Goal: Task Accomplishment & Management: Use online tool/utility

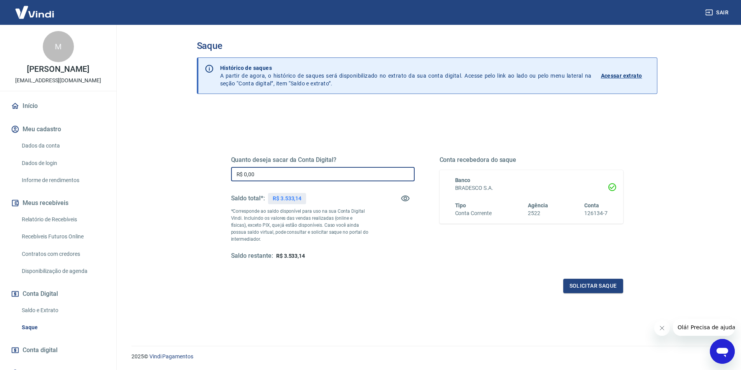
click at [316, 179] on input "R$ 0,00" at bounding box center [322, 174] width 183 height 14
type input "R$ 3.533,14"
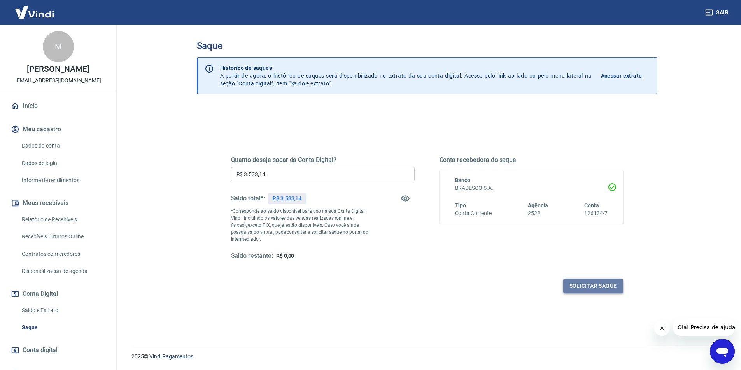
click at [579, 288] on button "Solicitar saque" at bounding box center [593, 286] width 60 height 14
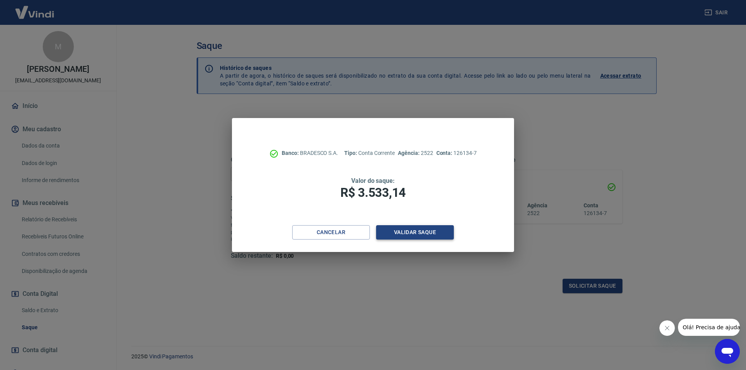
click at [428, 228] on button "Validar saque" at bounding box center [415, 232] width 78 height 14
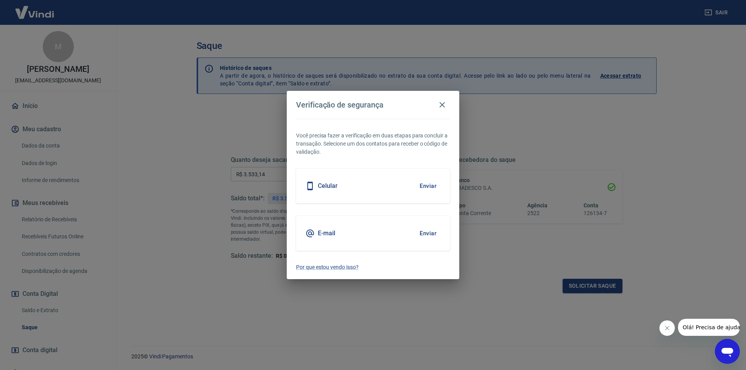
click at [432, 188] on button "Enviar" at bounding box center [428, 186] width 25 height 16
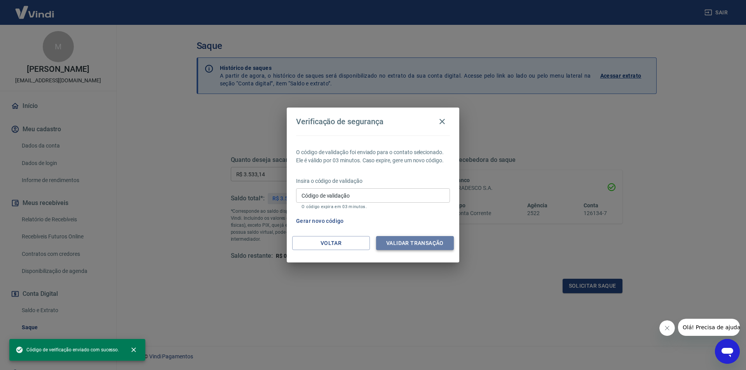
click at [435, 244] on button "Validar transação" at bounding box center [415, 243] width 78 height 14
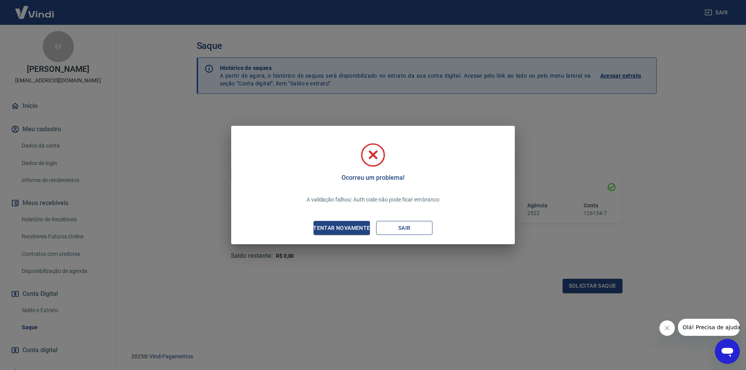
click at [394, 227] on button "Sair" at bounding box center [404, 228] width 56 height 14
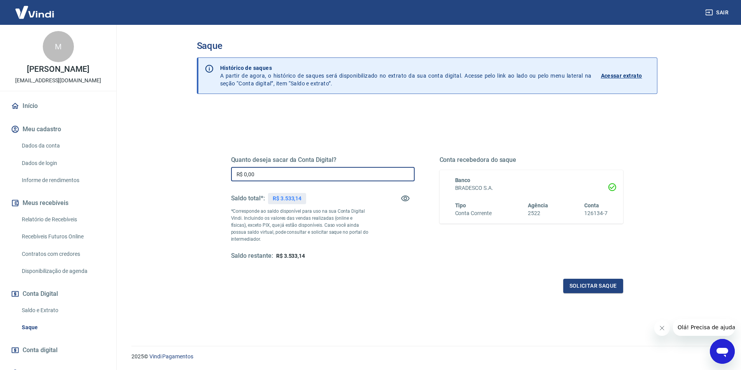
click at [263, 175] on input "R$ 0,00" at bounding box center [322, 174] width 183 height 14
type input "R$ 3.533,14"
click at [591, 287] on button "Solicitar saque" at bounding box center [593, 286] width 60 height 14
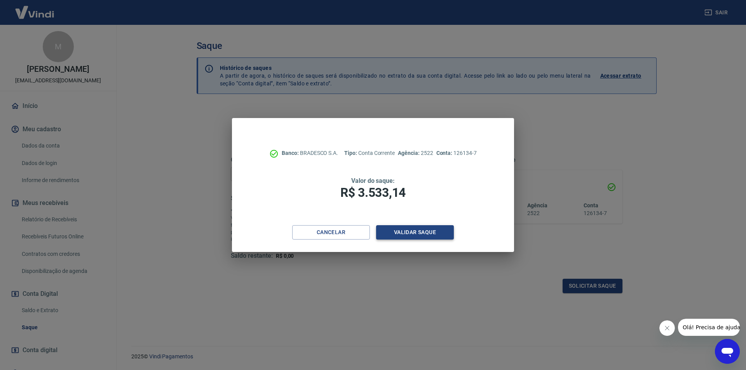
click at [428, 232] on button "Validar saque" at bounding box center [415, 232] width 78 height 14
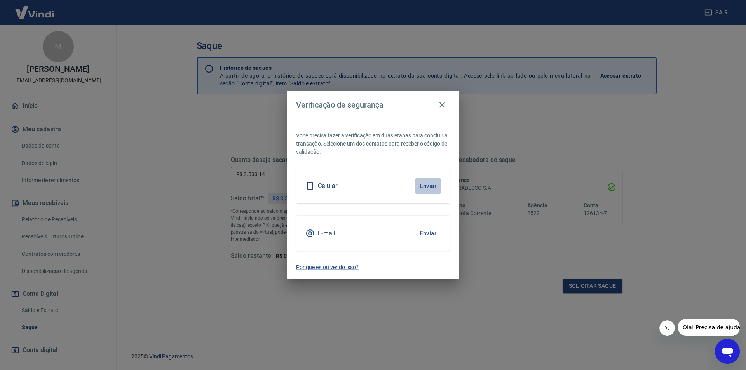
click at [429, 188] on button "Enviar" at bounding box center [428, 186] width 25 height 16
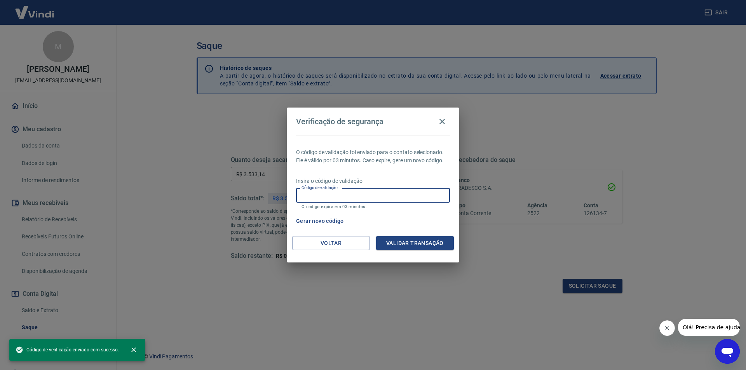
click at [382, 198] on input "Código de validação" at bounding box center [373, 196] width 154 height 14
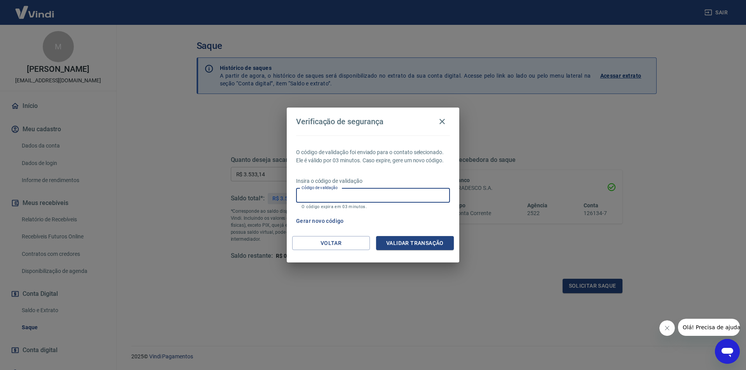
click at [351, 197] on input "Código de validação" at bounding box center [373, 196] width 154 height 14
type input "299979"
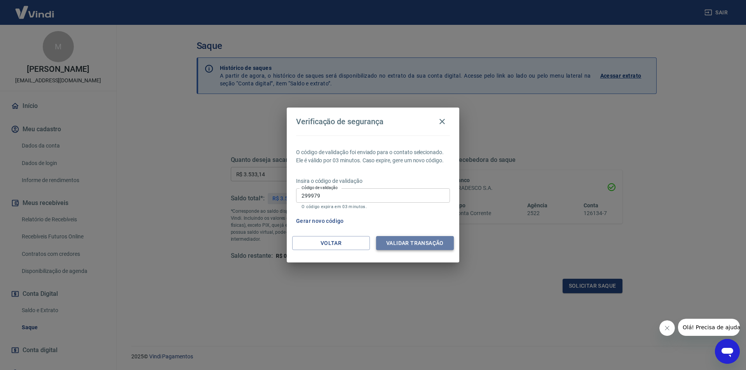
click at [418, 248] on button "Validar transação" at bounding box center [415, 243] width 78 height 14
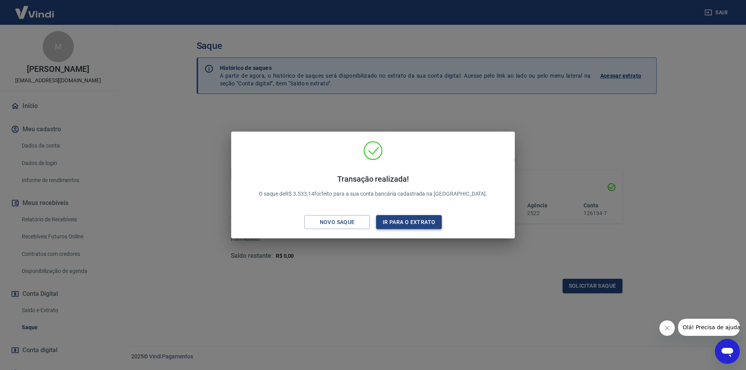
click at [425, 225] on button "Ir para o extrato" at bounding box center [409, 222] width 66 height 14
